Goal: Information Seeking & Learning: Learn about a topic

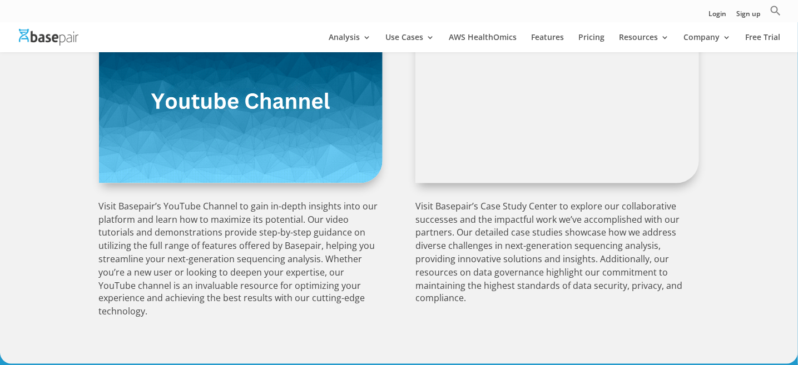
scroll to position [370, 0]
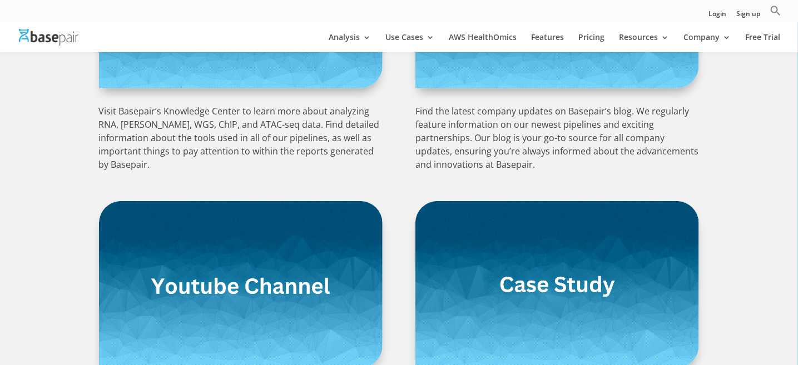
click at [317, 259] on img at bounding box center [241, 284] width 284 height 167
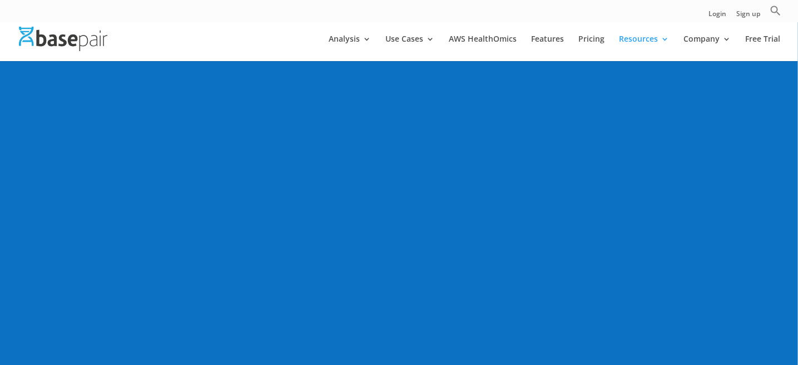
scroll to position [370, 0]
